Goal: Transaction & Acquisition: Purchase product/service

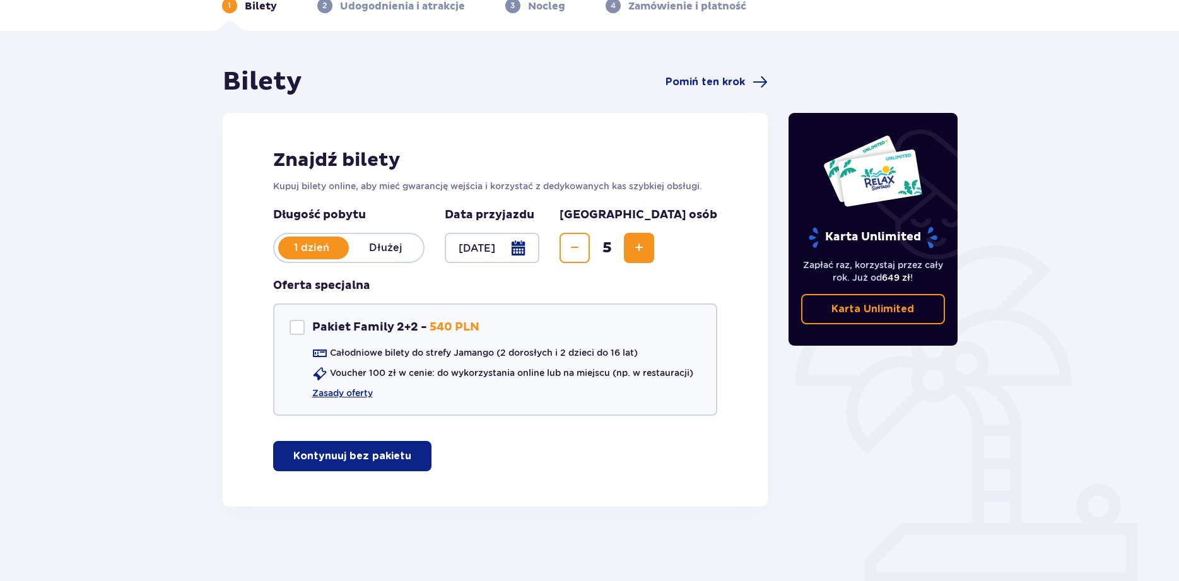
scroll to position [69, 0]
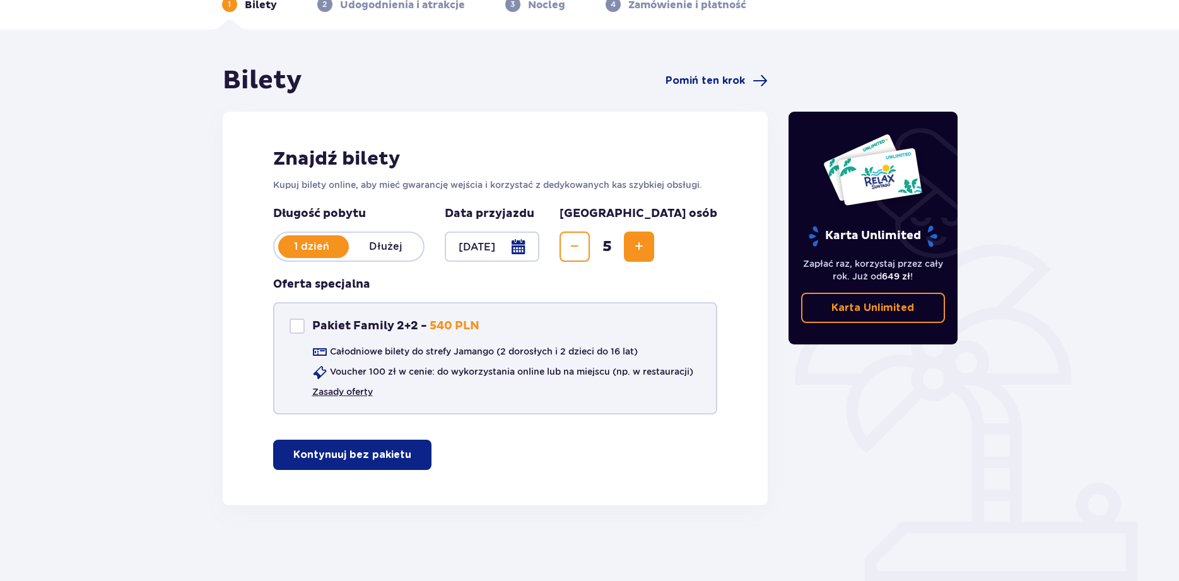
click at [356, 394] on link "Zasady oferty" at bounding box center [342, 392] width 61 height 13
click at [300, 326] on div "Pakiet Family 2+2" at bounding box center [297, 326] width 15 height 15
click at [293, 327] on span at bounding box center [297, 326] width 8 height 8
checkbox input "false"
click at [303, 467] on button "Kontynuuj bez pakietu" at bounding box center [352, 455] width 158 height 30
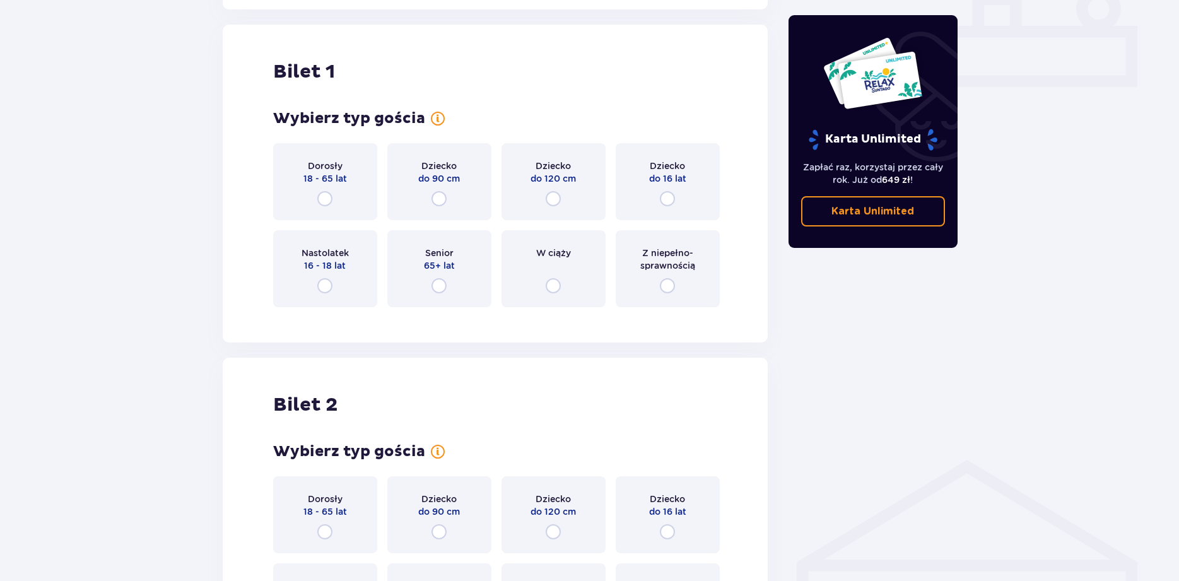
scroll to position [574, 0]
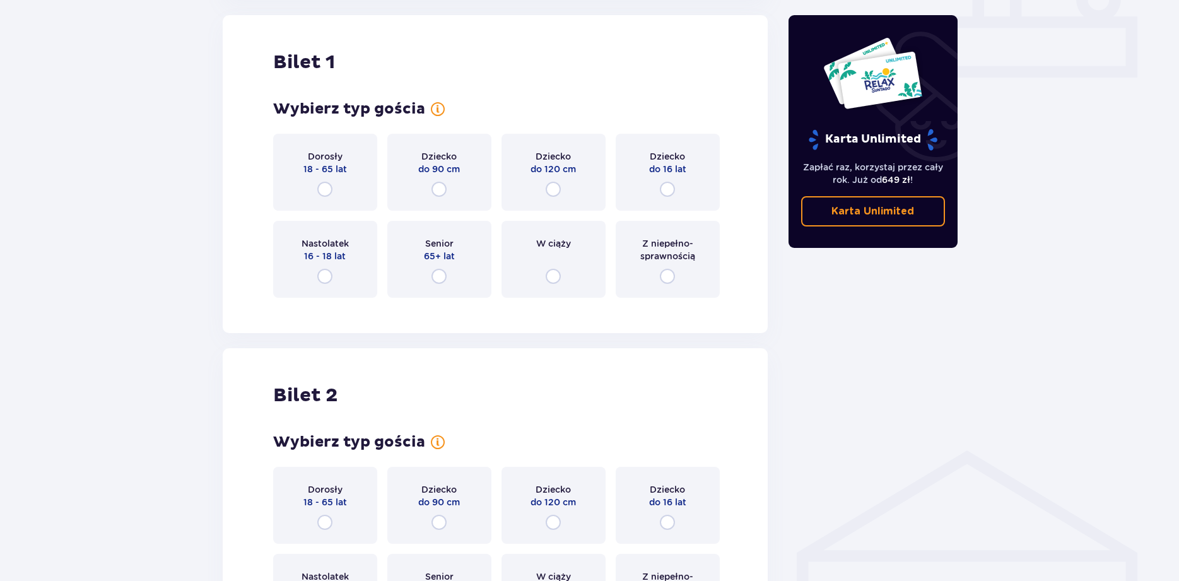
click at [669, 279] on input "radio" at bounding box center [667, 276] width 15 height 15
radio input "true"
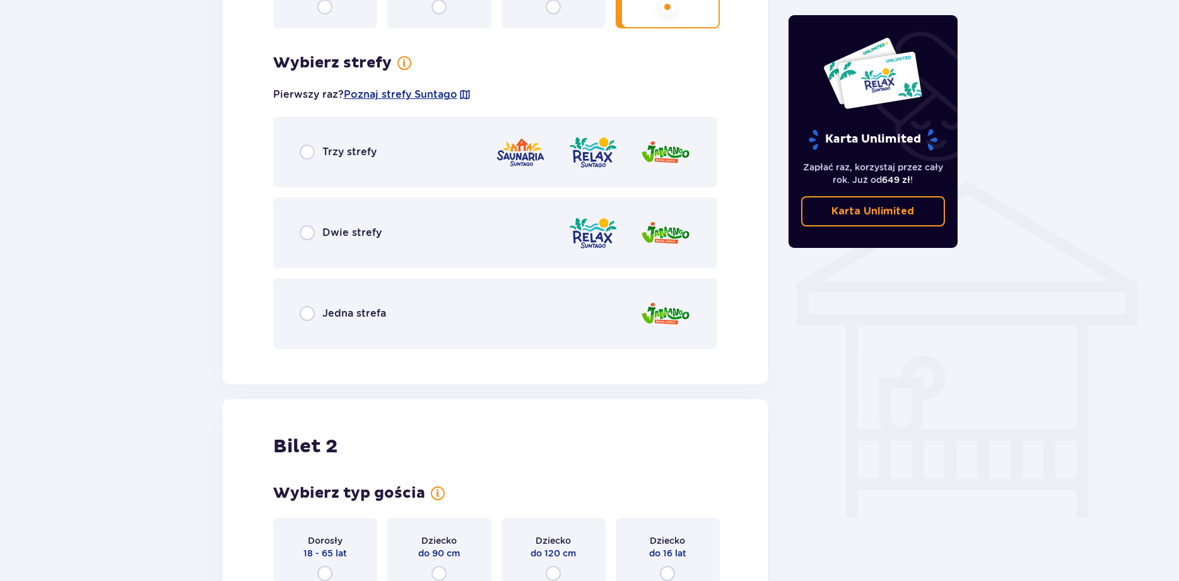
scroll to position [882, 0]
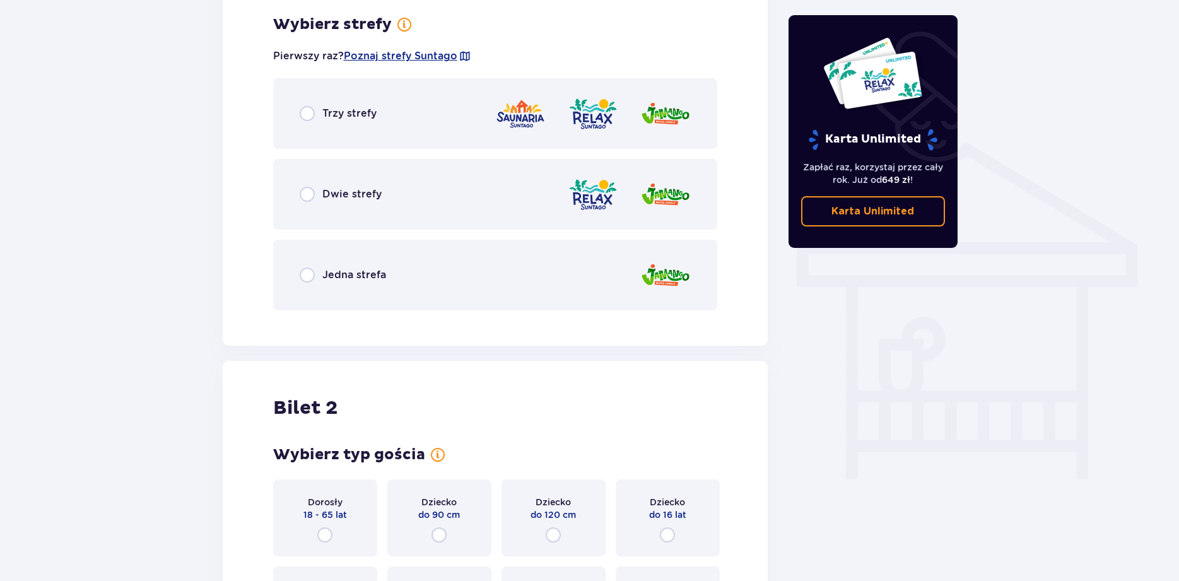
click at [452, 293] on div "Jedna strefa" at bounding box center [495, 275] width 445 height 71
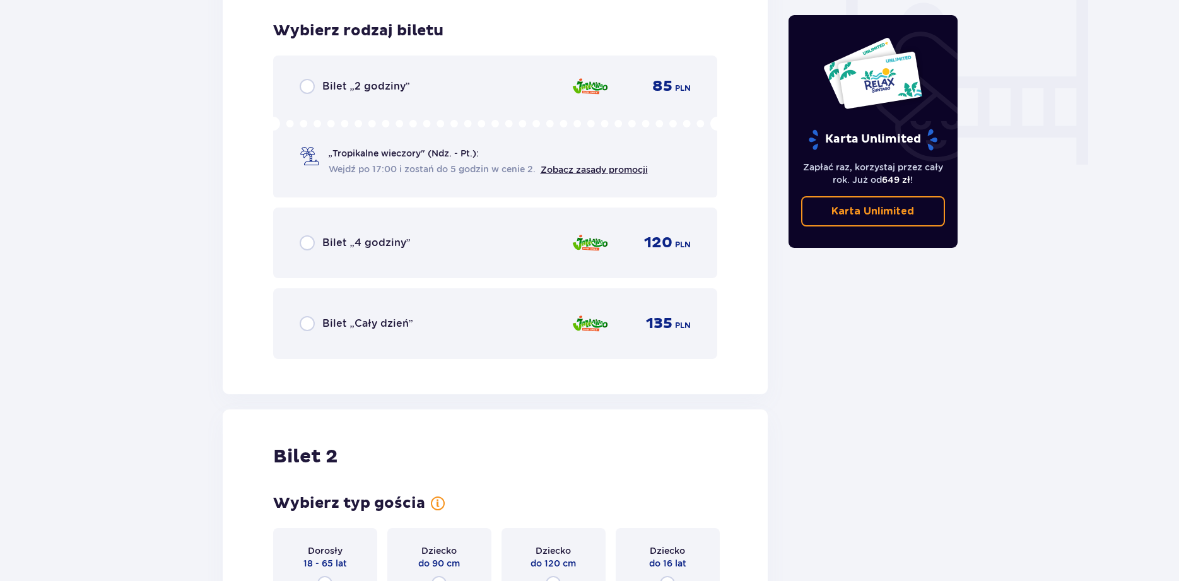
scroll to position [1203, 0]
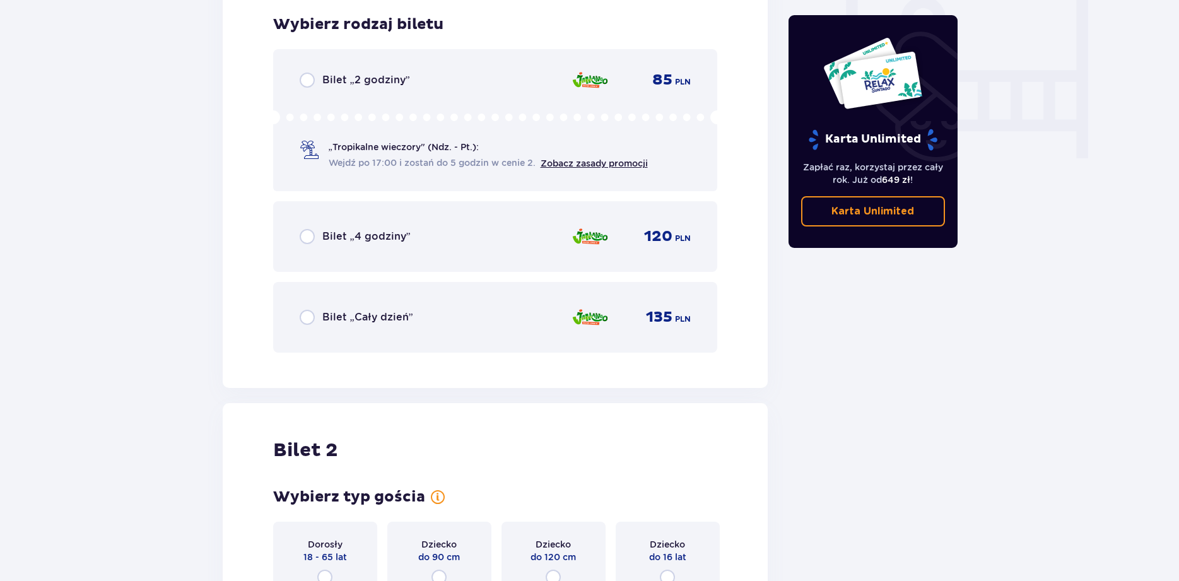
click at [379, 314] on span "Bilet „Cały dzień”" at bounding box center [367, 317] width 91 height 14
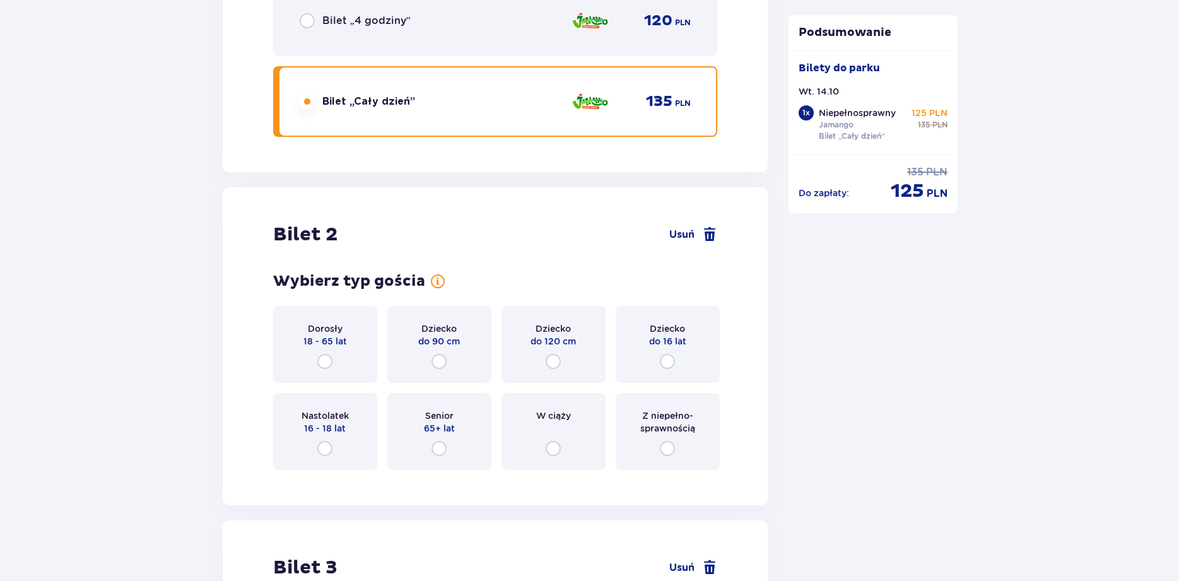
scroll to position [1439, 0]
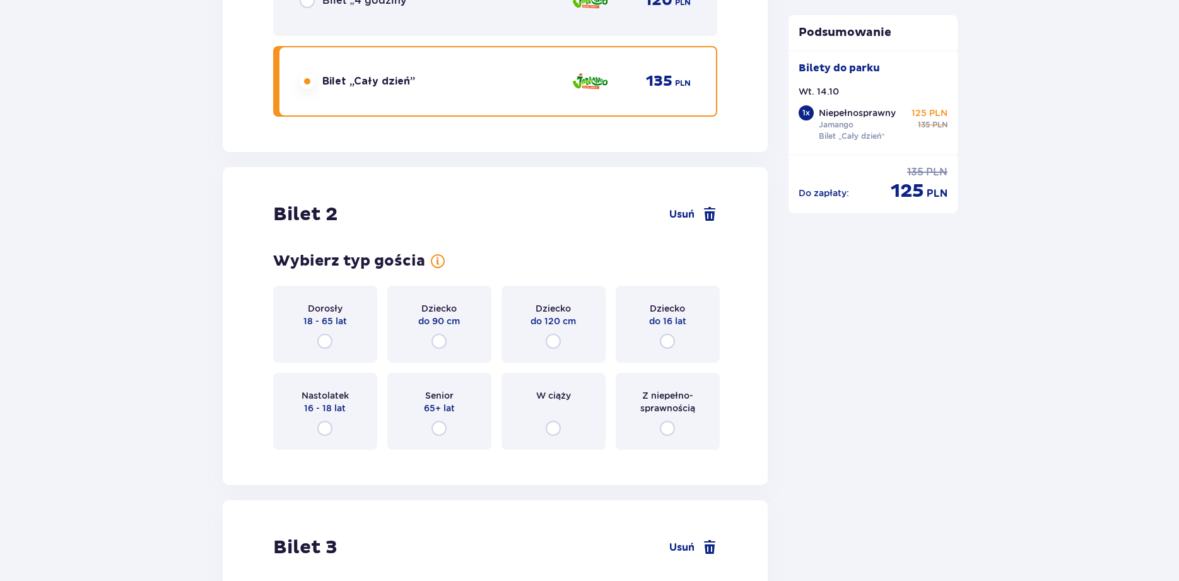
click at [557, 339] on input "radio" at bounding box center [553, 341] width 15 height 15
radio input "true"
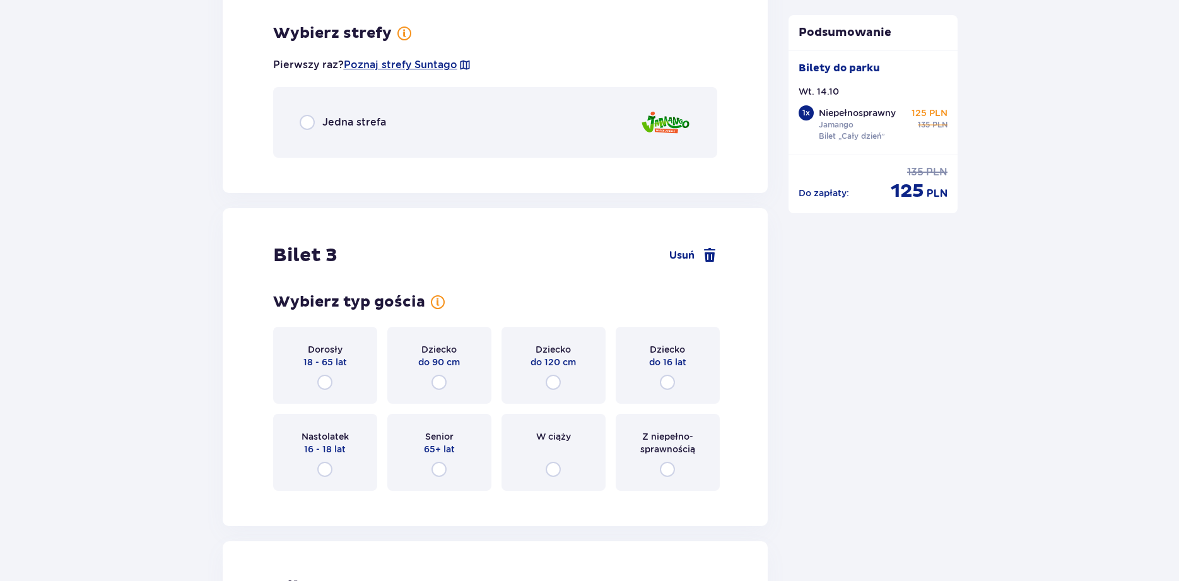
scroll to position [1899, 0]
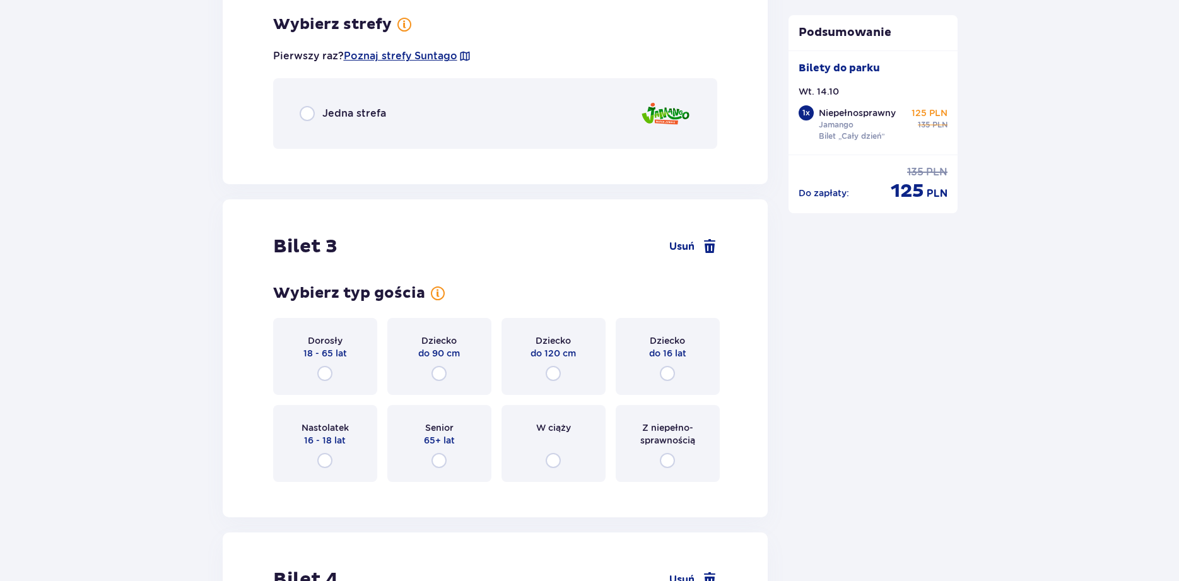
click at [303, 115] on input "radio" at bounding box center [307, 113] width 15 height 15
radio input "true"
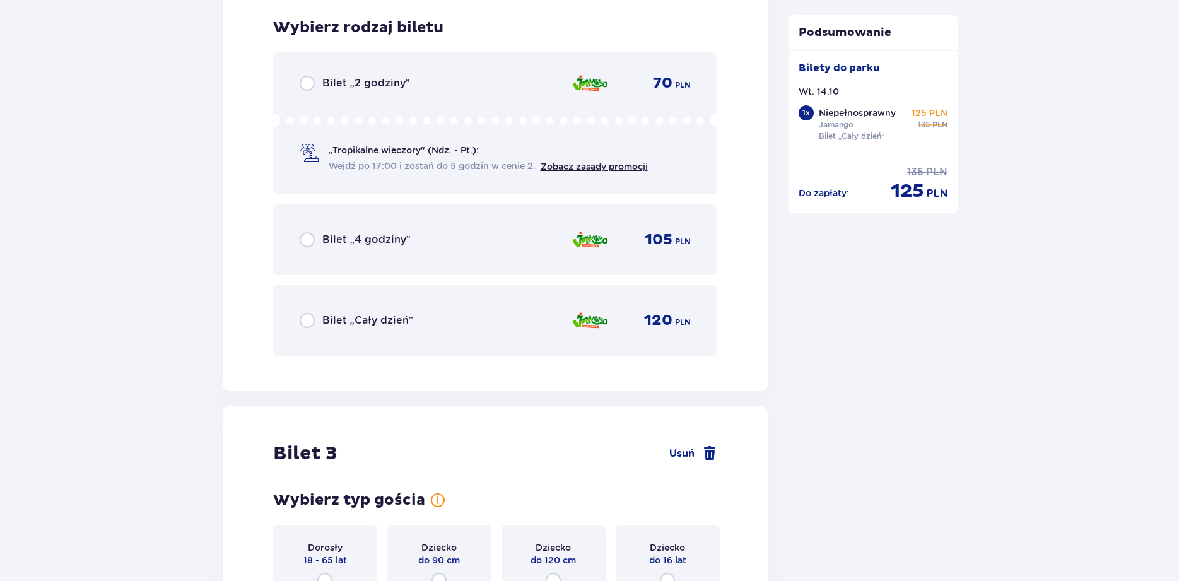
scroll to position [2058, 0]
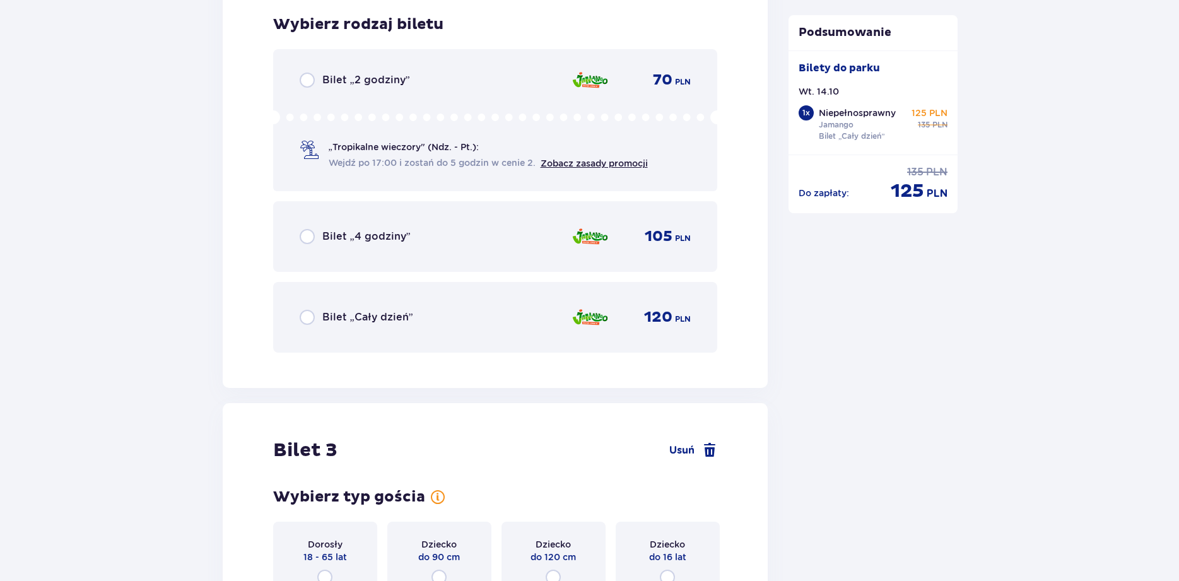
click at [525, 319] on div "Bilet „Cały dzień” 120 PLN" at bounding box center [496, 317] width 392 height 27
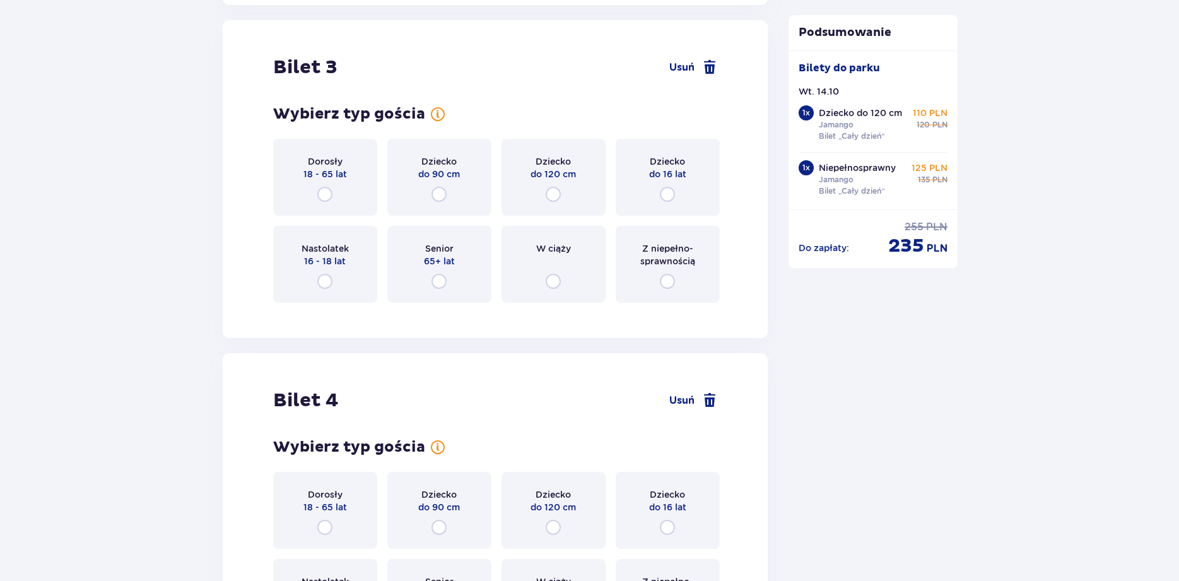
scroll to position [2446, 0]
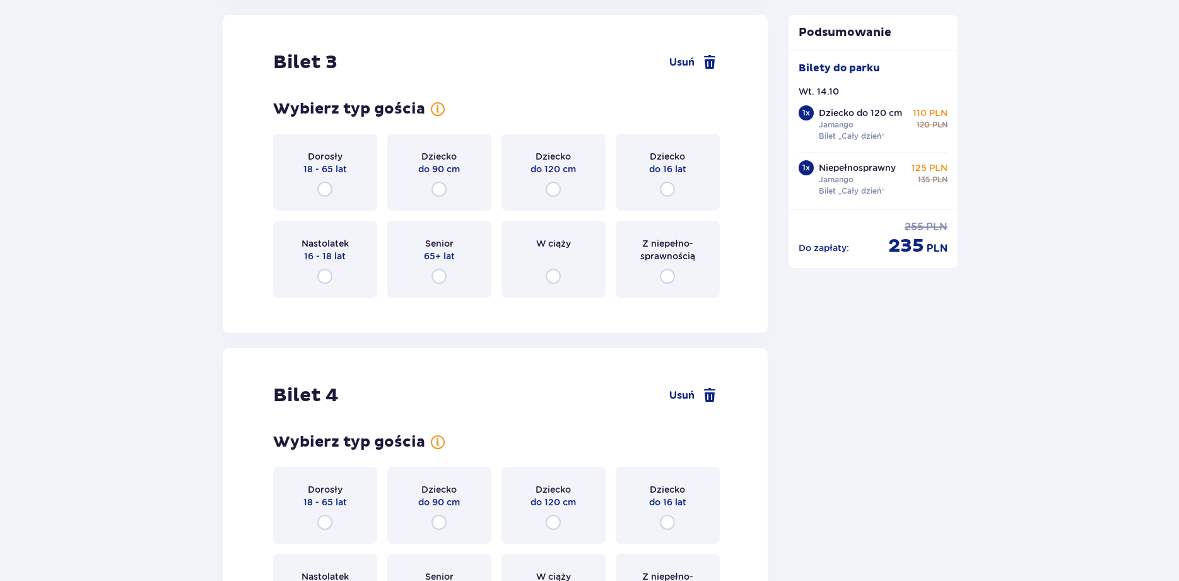
click at [665, 187] on input "radio" at bounding box center [667, 189] width 15 height 15
radio input "true"
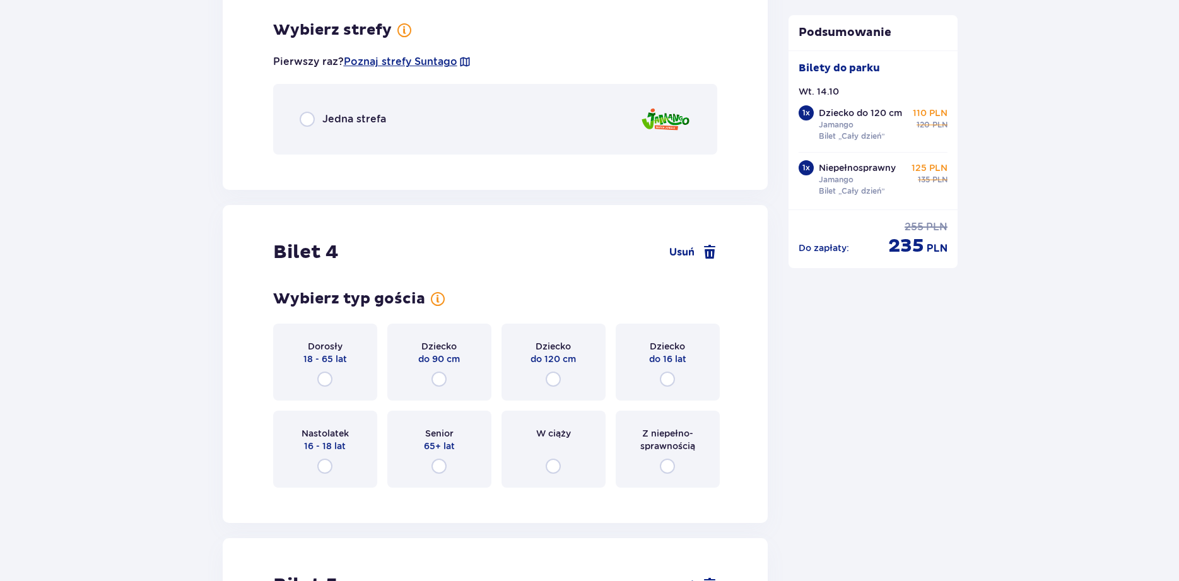
scroll to position [2754, 0]
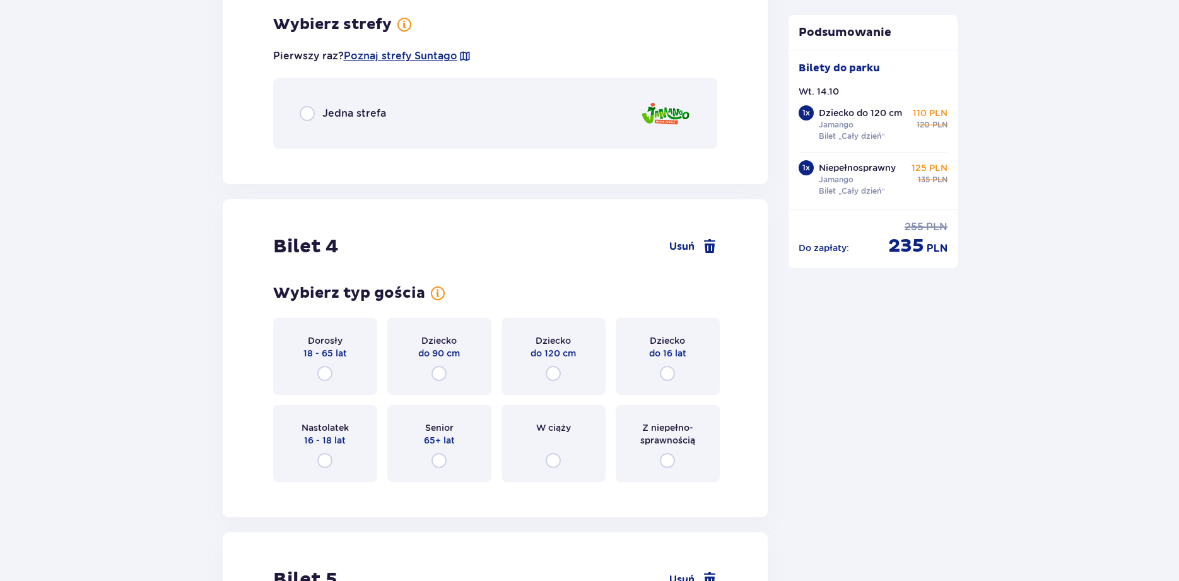
click at [341, 129] on div "Jedna strefa" at bounding box center [495, 113] width 445 height 71
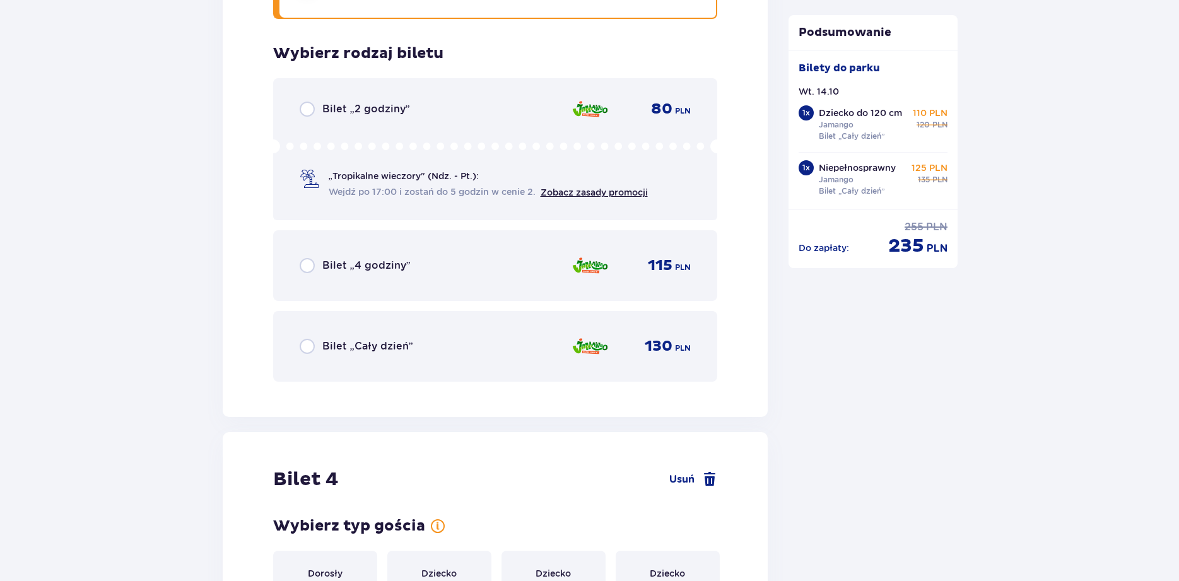
scroll to position [2913, 0]
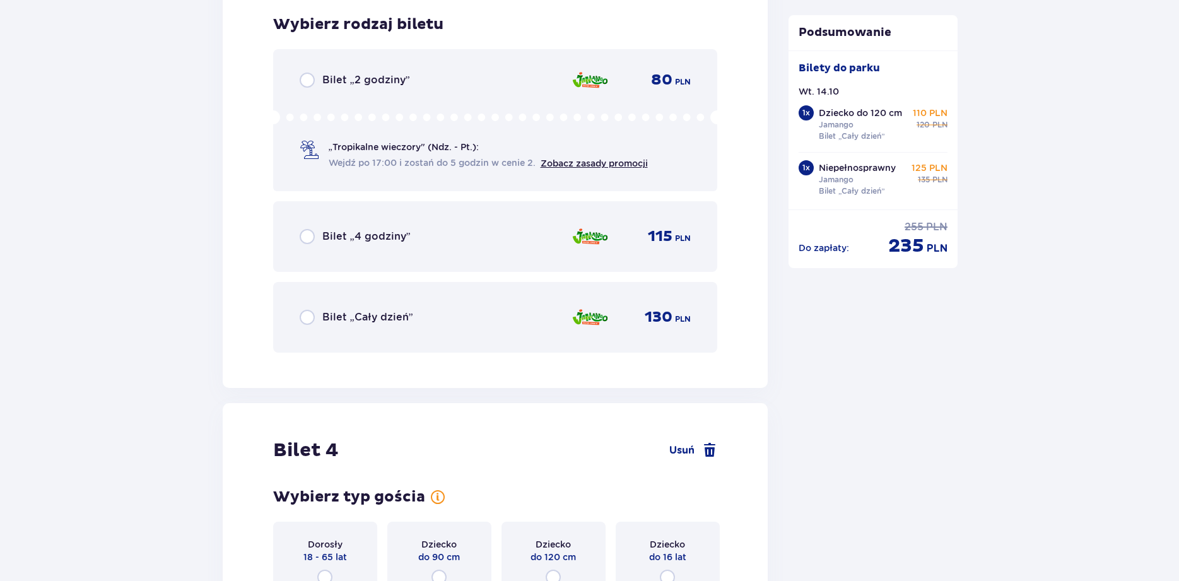
click at [345, 312] on span "Bilet „Cały dzień”" at bounding box center [367, 317] width 91 height 14
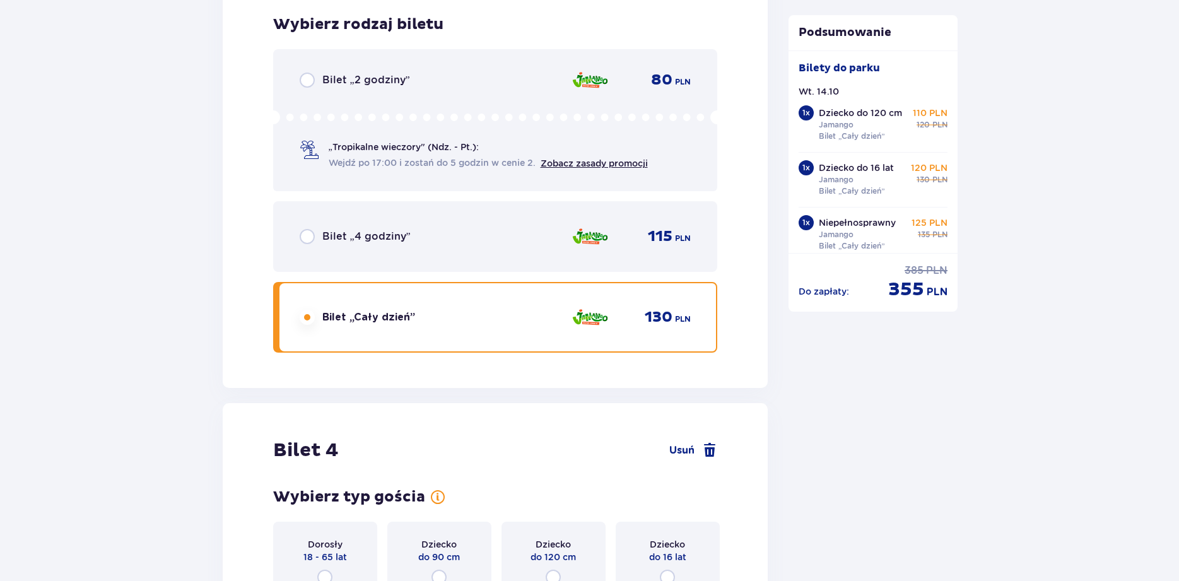
scroll to position [3301, 0]
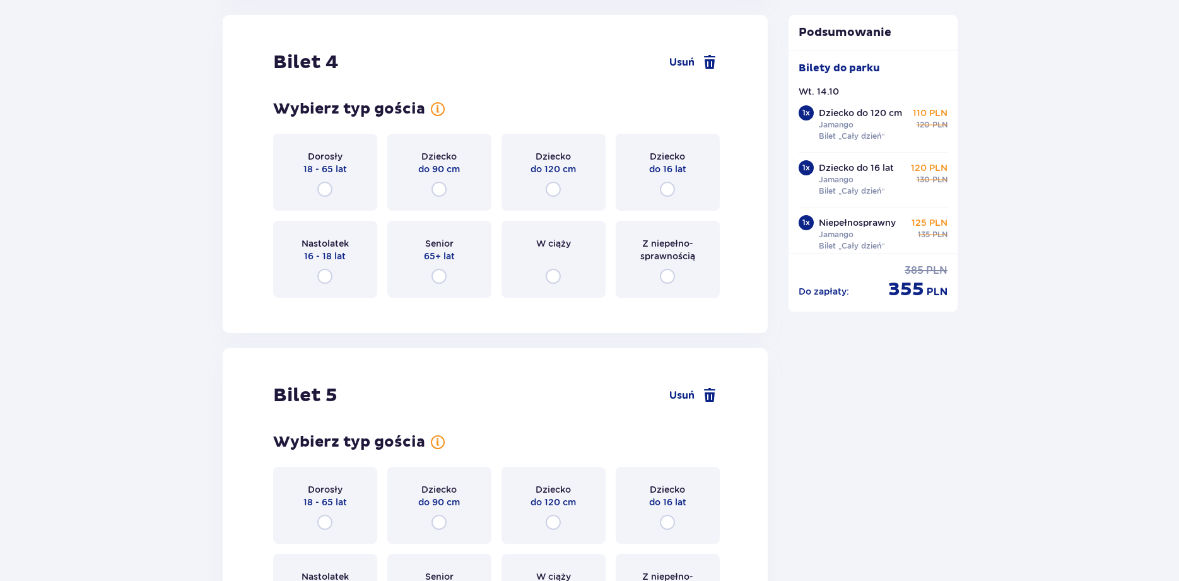
click at [326, 192] on input "radio" at bounding box center [324, 189] width 15 height 15
radio input "true"
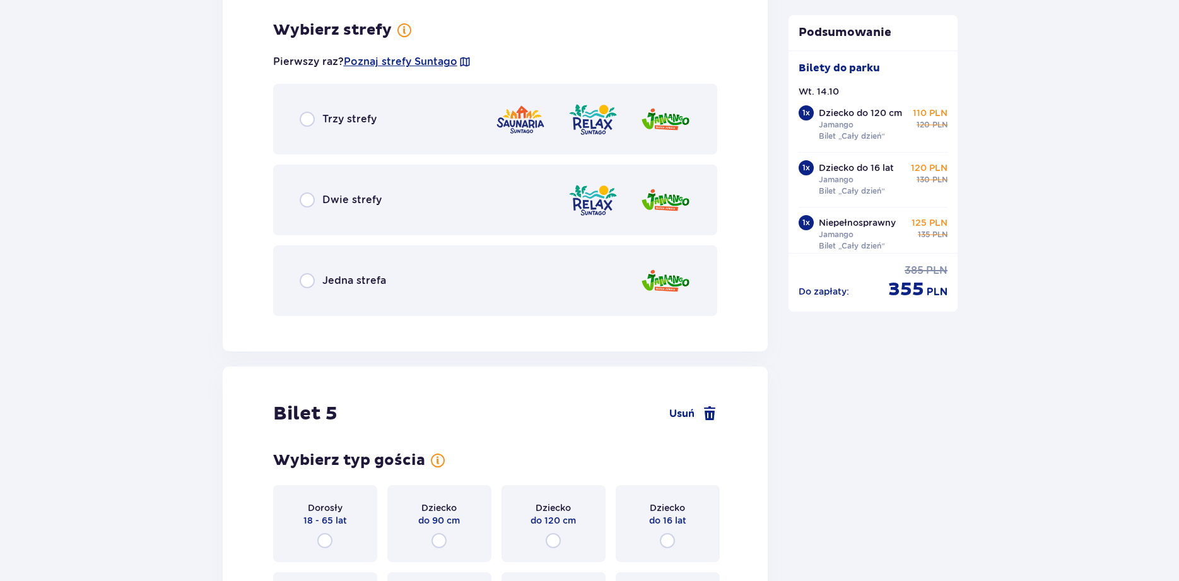
scroll to position [3609, 0]
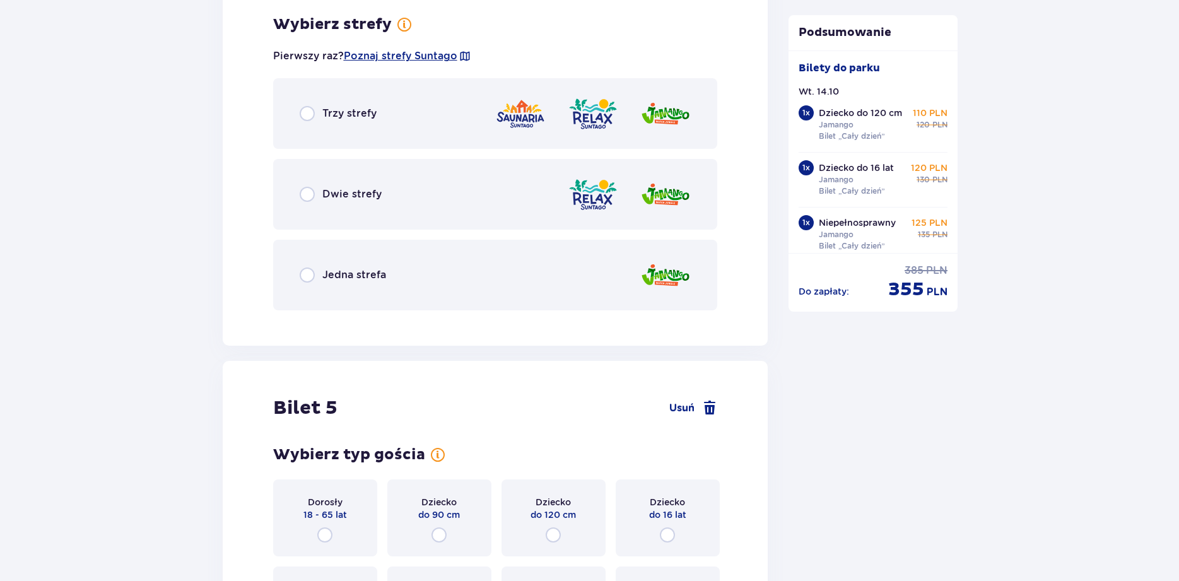
click at [307, 275] on input "radio" at bounding box center [307, 275] width 15 height 15
radio input "true"
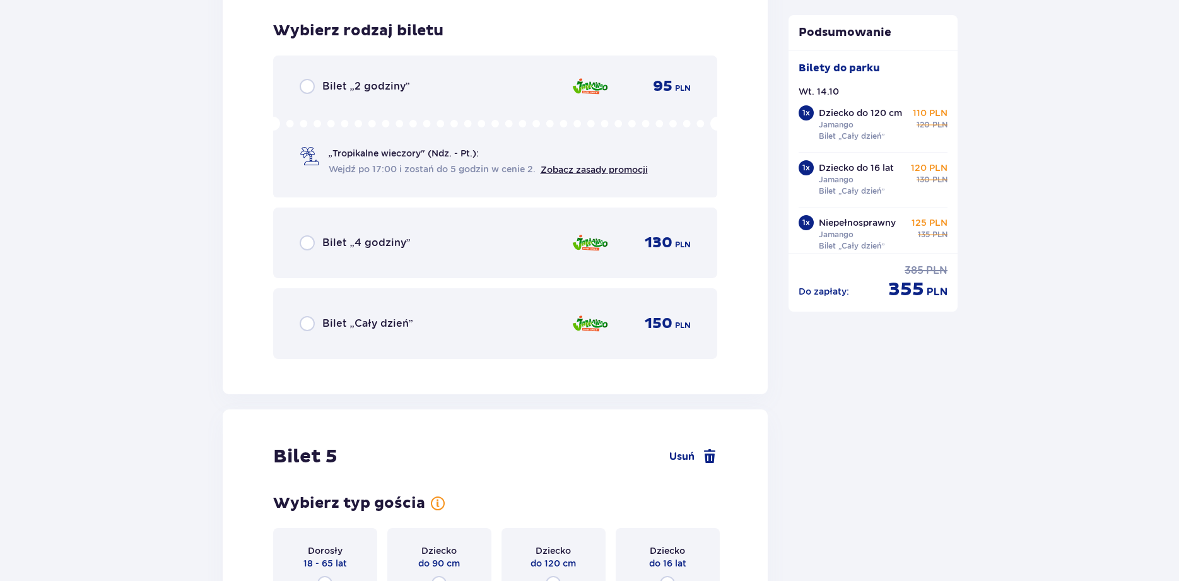
scroll to position [3929, 0]
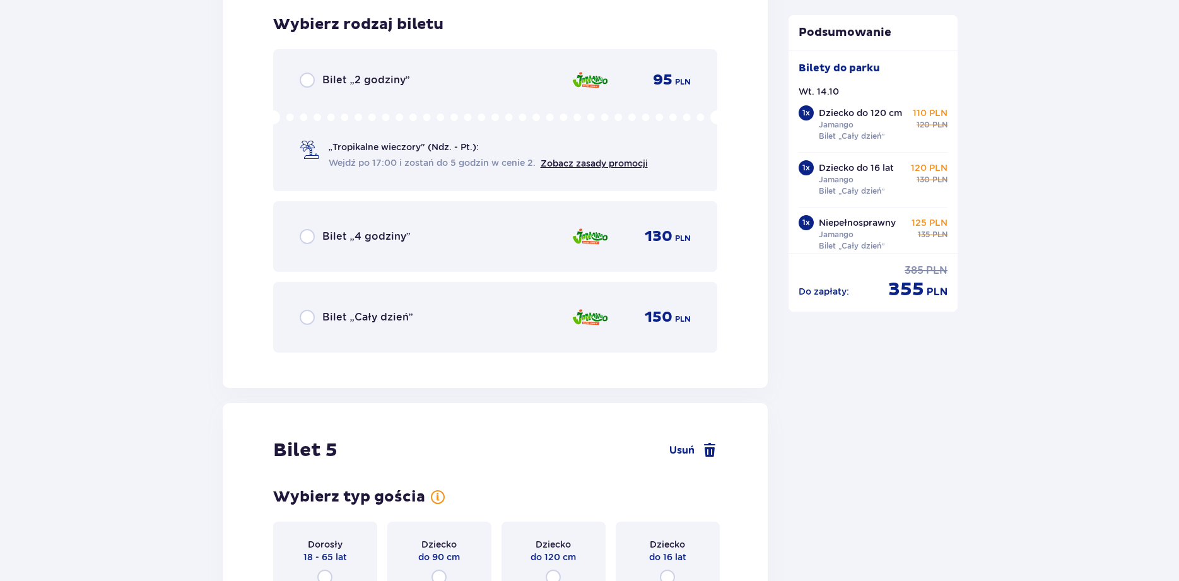
click at [316, 321] on div "Bilet „Cały dzień”" at bounding box center [357, 317] width 114 height 15
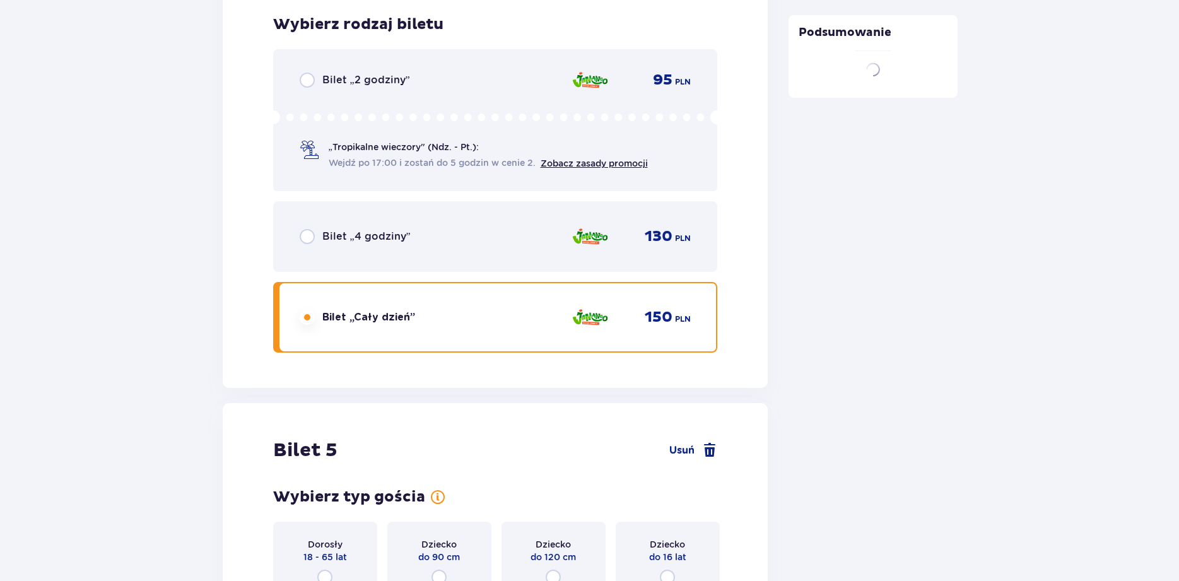
scroll to position [3981, 0]
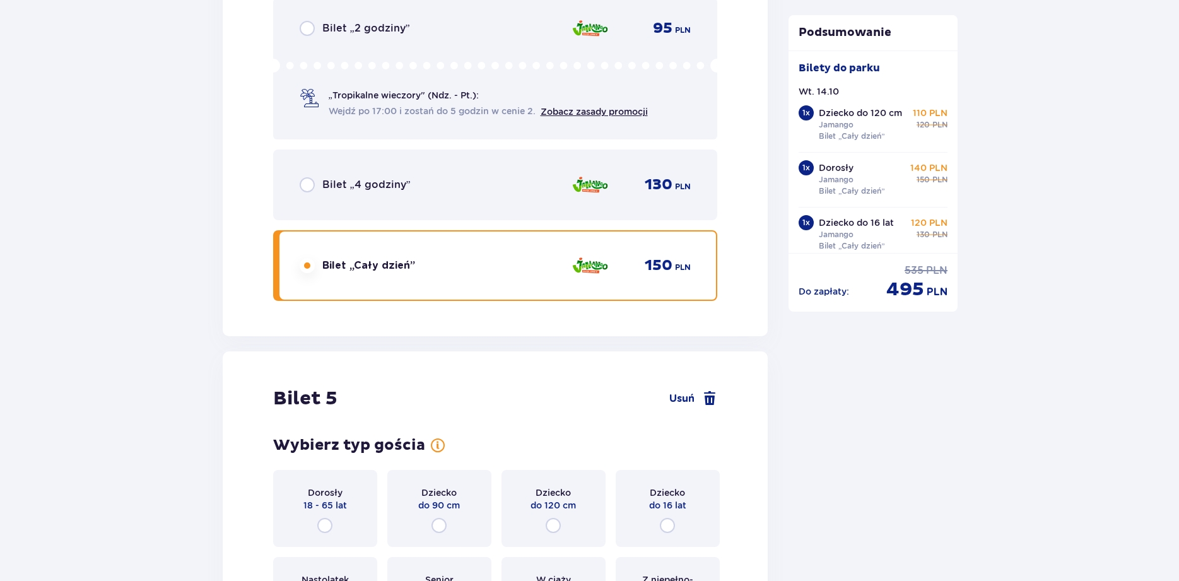
click at [316, 470] on div "Dorosły 18 - 65 lat" at bounding box center [325, 508] width 104 height 77
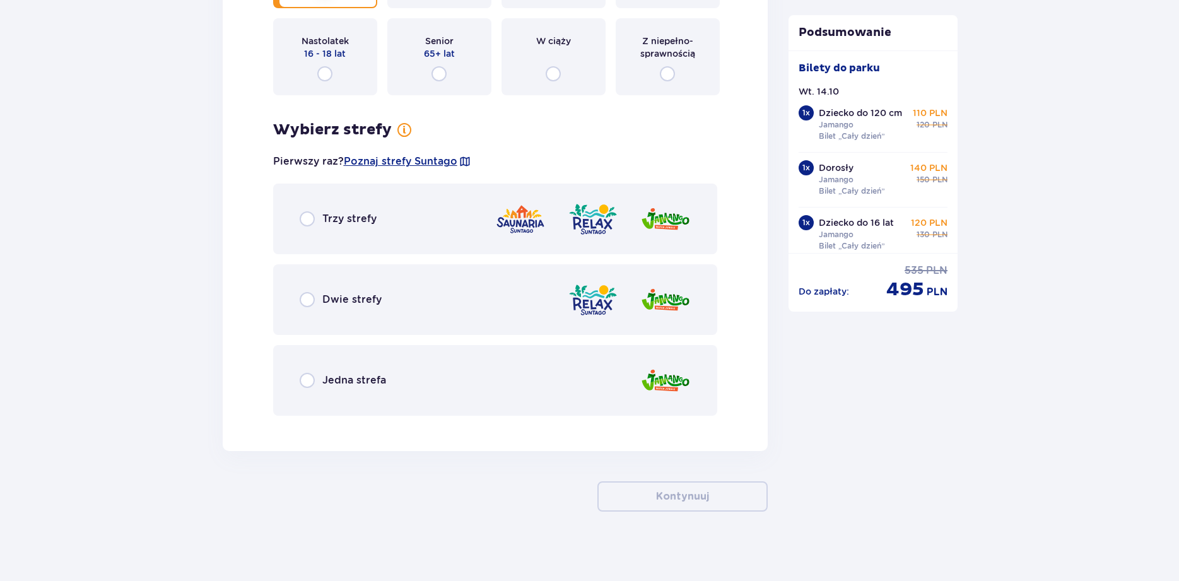
scroll to position [4526, 0]
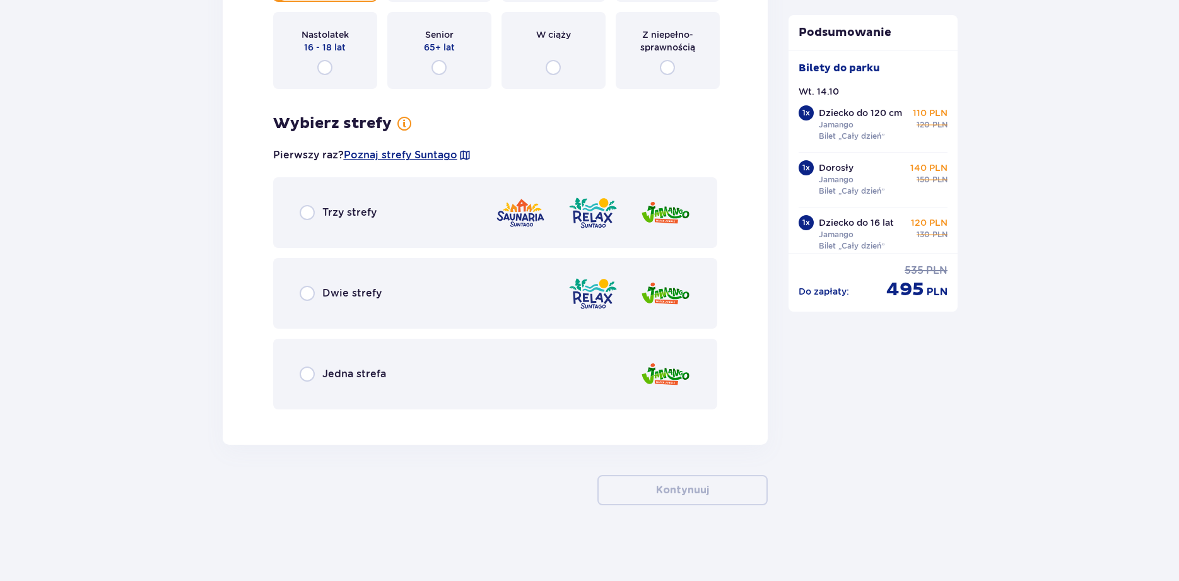
click at [308, 374] on input "radio" at bounding box center [307, 374] width 15 height 15
radio input "true"
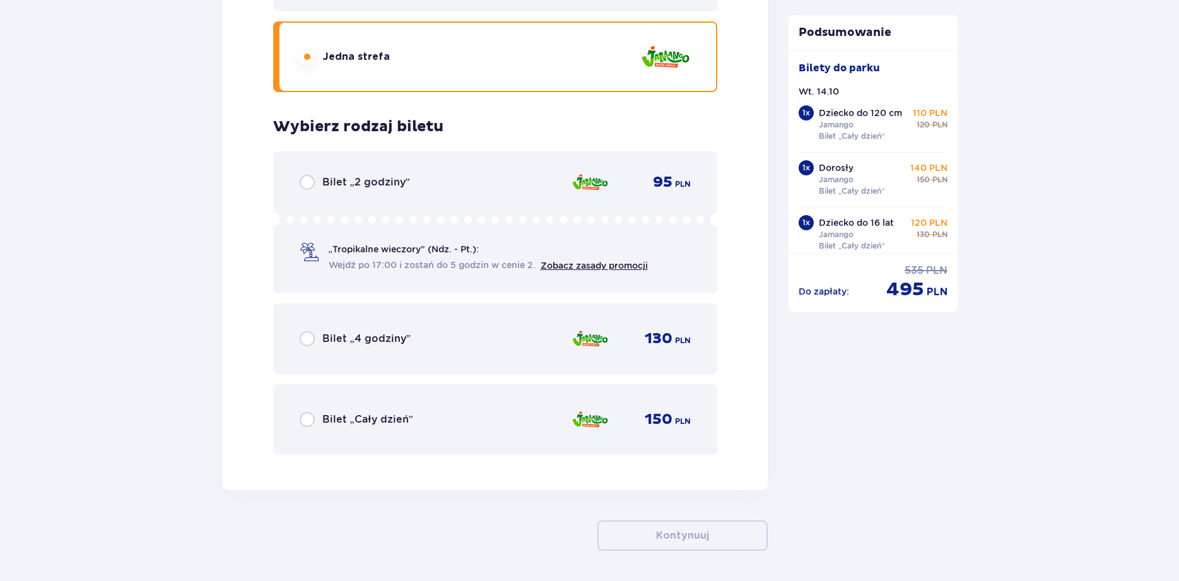
scroll to position [4889, 0]
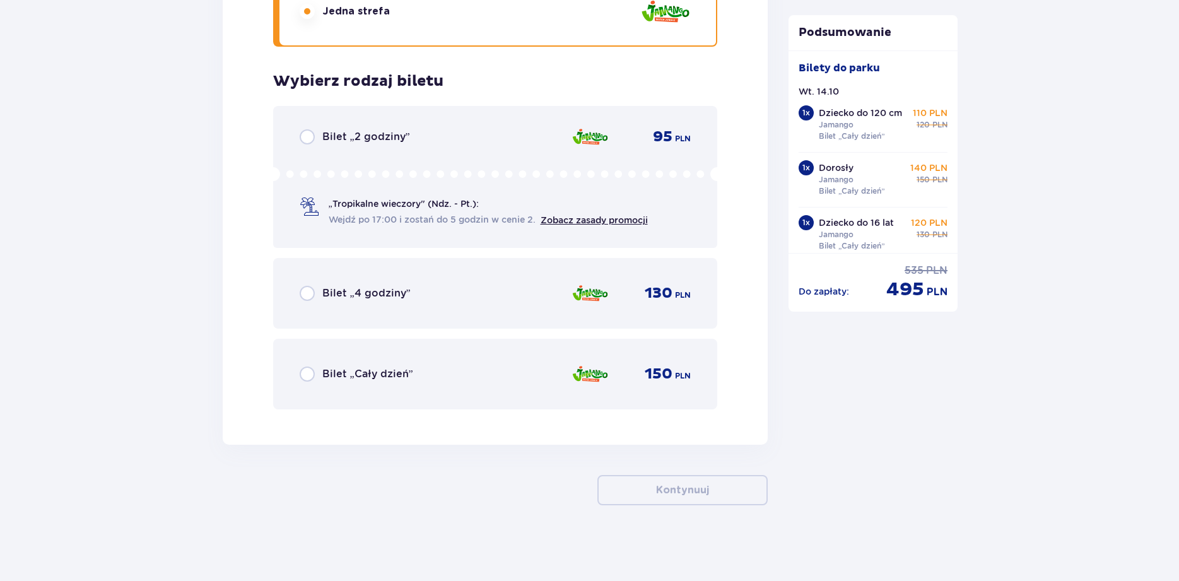
click at [309, 370] on input "radio" at bounding box center [307, 374] width 15 height 15
radio input "true"
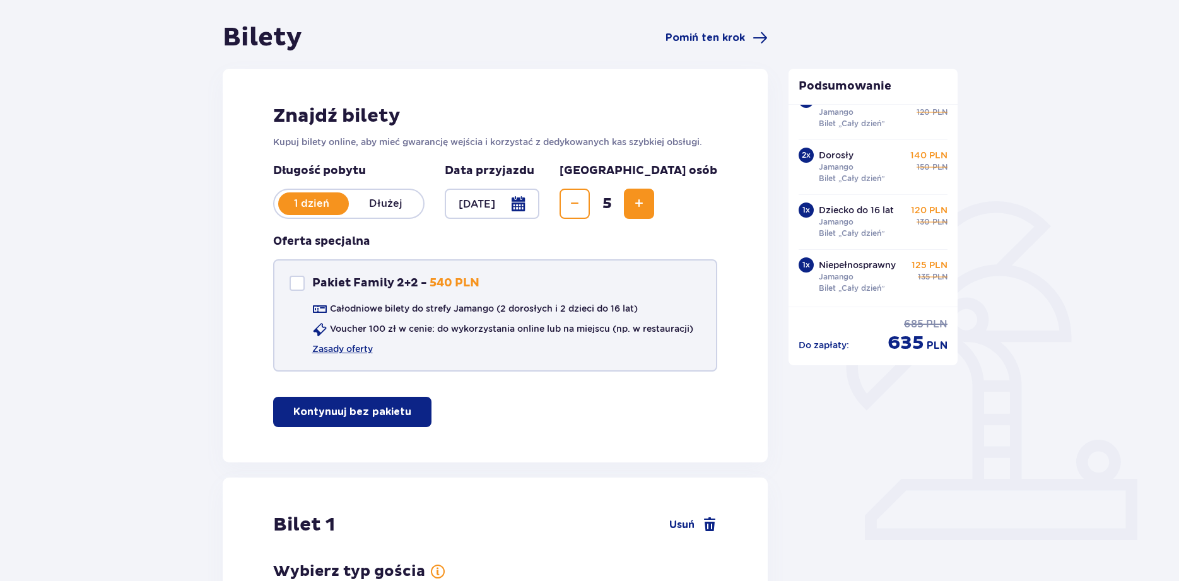
scroll to position [87, 0]
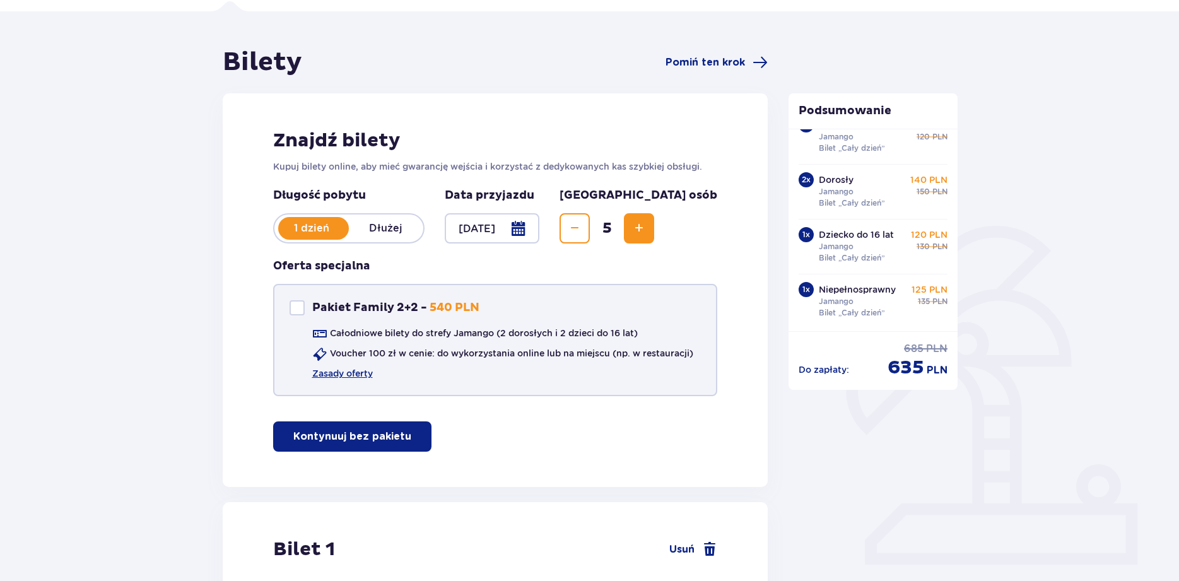
click at [295, 309] on div "Pakiet Family 2+2" at bounding box center [297, 307] width 15 height 15
checkbox input "true"
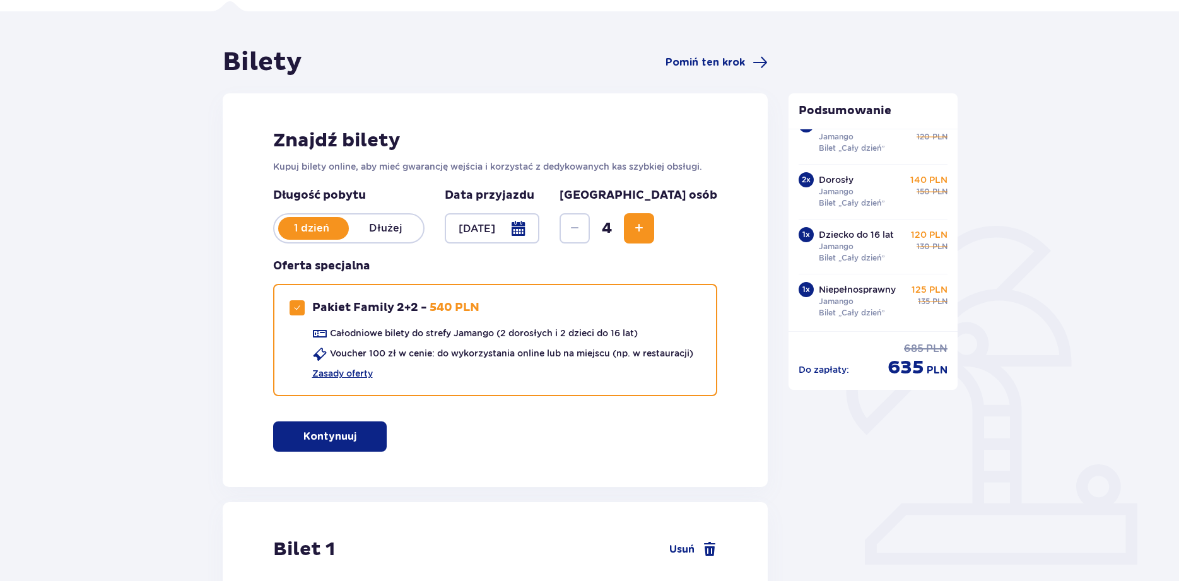
click at [325, 446] on button "Kontynuuj" at bounding box center [330, 437] width 114 height 30
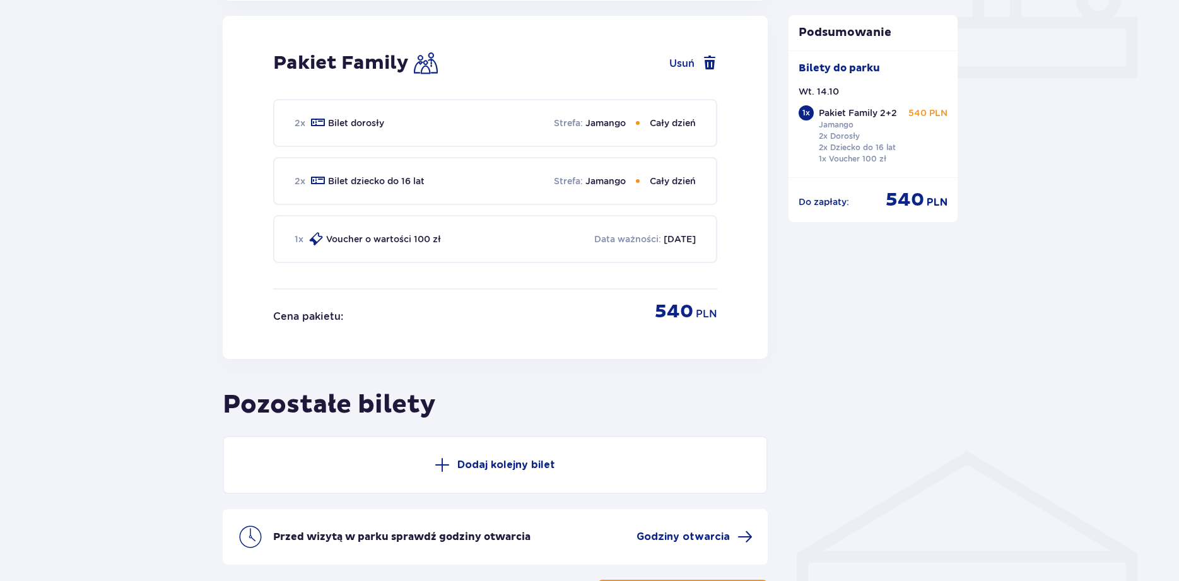
scroll to position [574, 0]
drag, startPoint x: 368, startPoint y: 240, endPoint x: 425, endPoint y: 154, distance: 103.4
click at [425, 154] on div "2 x Bilet dorosły Strefa : Jamango Cały dzień 2 x Bilet dziecko do 16 lat Stref…" at bounding box center [495, 192] width 445 height 189
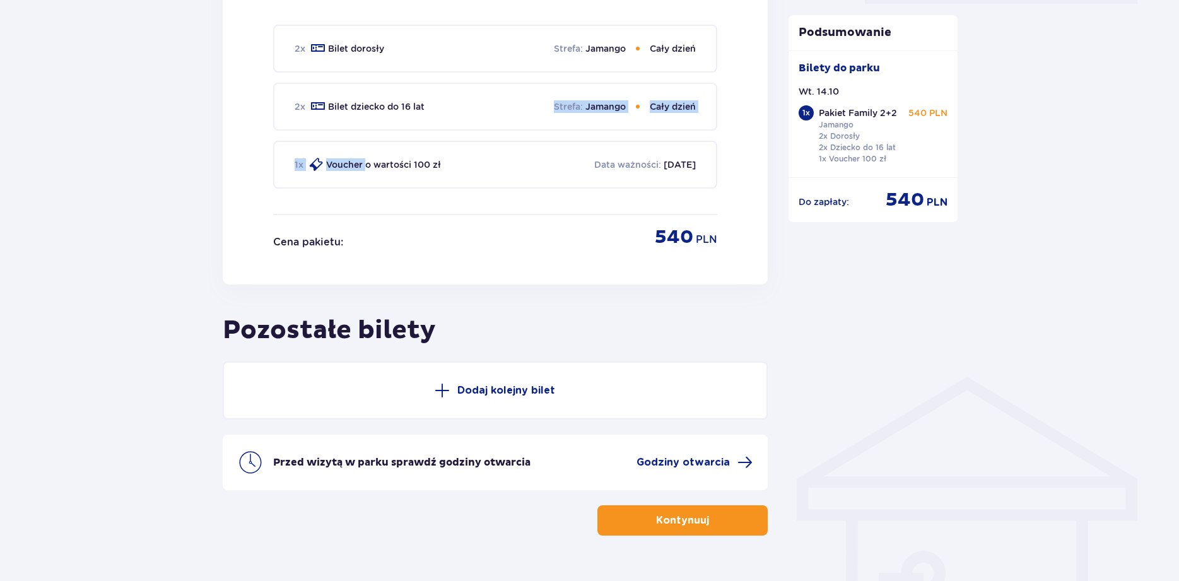
scroll to position [651, 0]
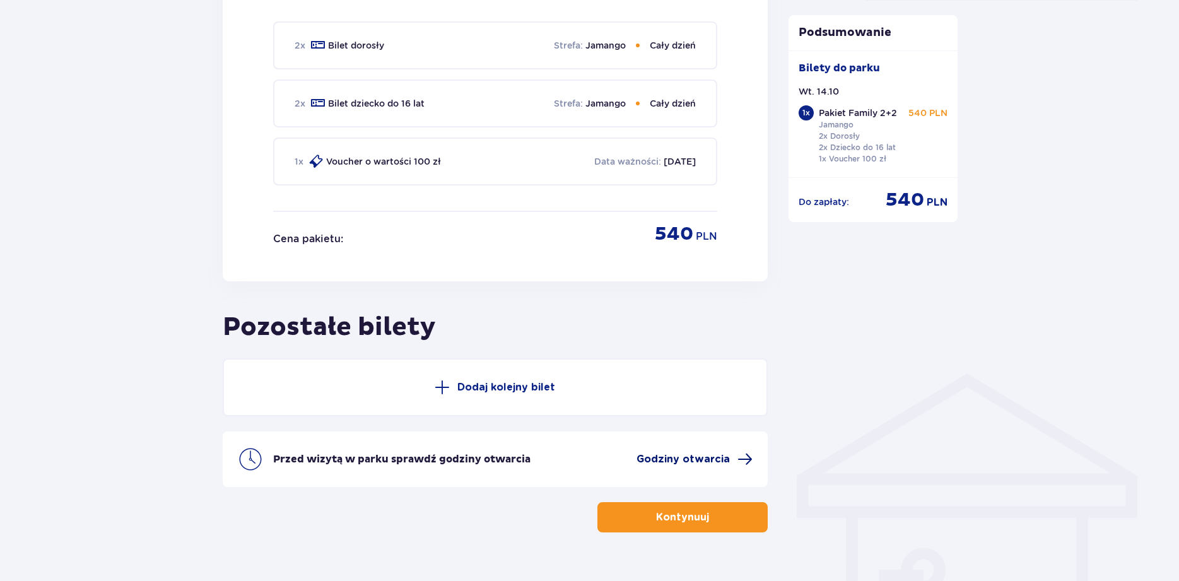
click at [715, 454] on span "Godziny otwarcia" at bounding box center [683, 459] width 93 height 14
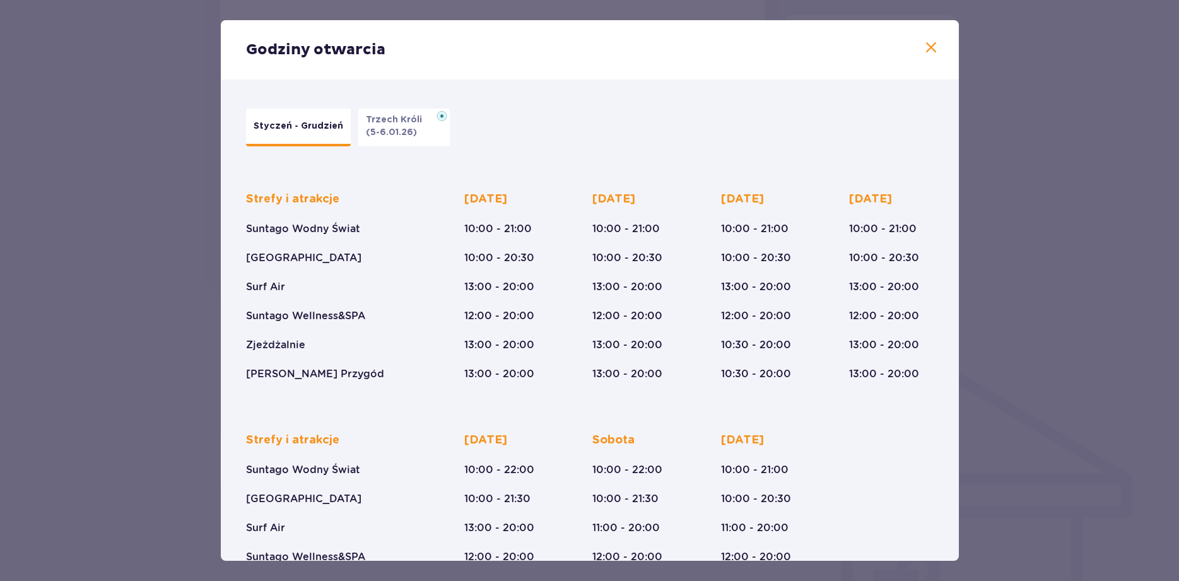
click at [936, 51] on span at bounding box center [931, 47] width 15 height 15
